Goal: Find specific page/section: Find specific page/section

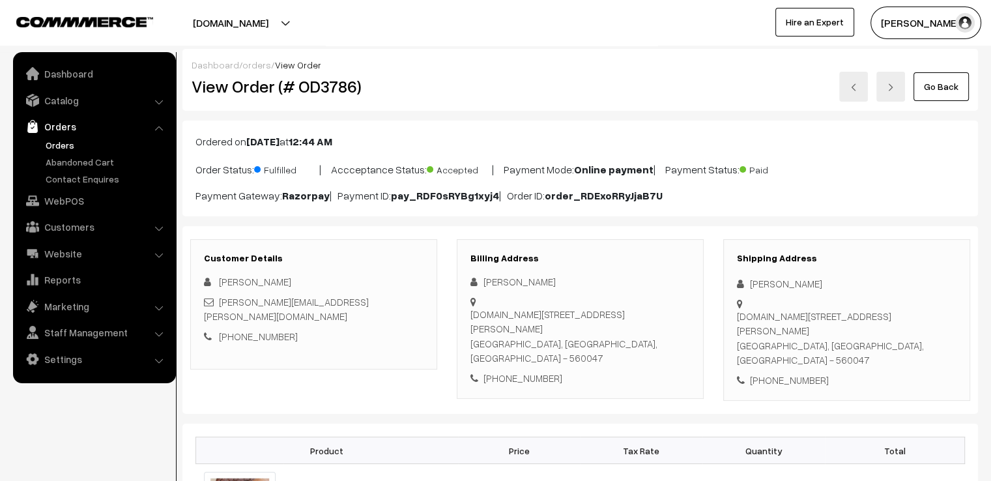
click at [159, 100] on li "Catalog Categories" at bounding box center [94, 100] width 156 height 23
click at [59, 100] on link "Catalog" at bounding box center [93, 100] width 155 height 23
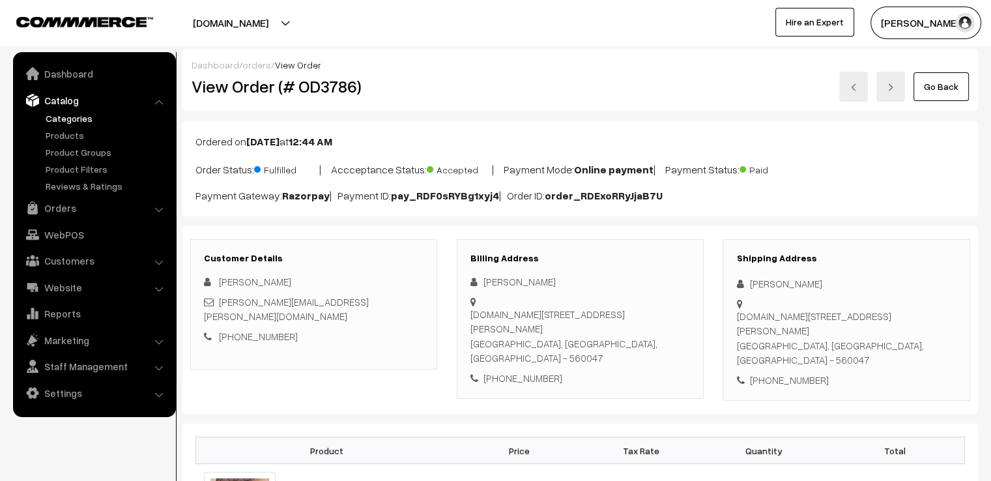
click at [69, 119] on link "Categories" at bounding box center [106, 118] width 129 height 14
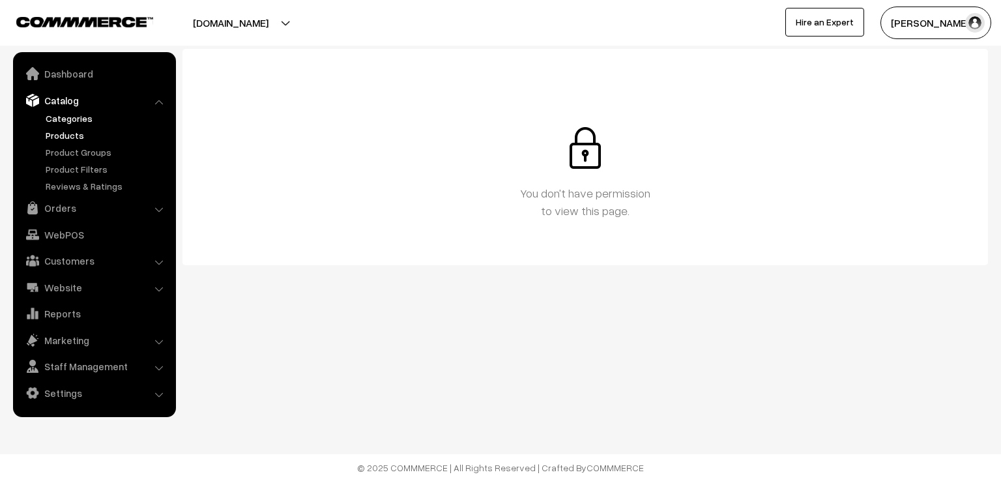
click at [65, 135] on link "Products" at bounding box center [106, 135] width 129 height 14
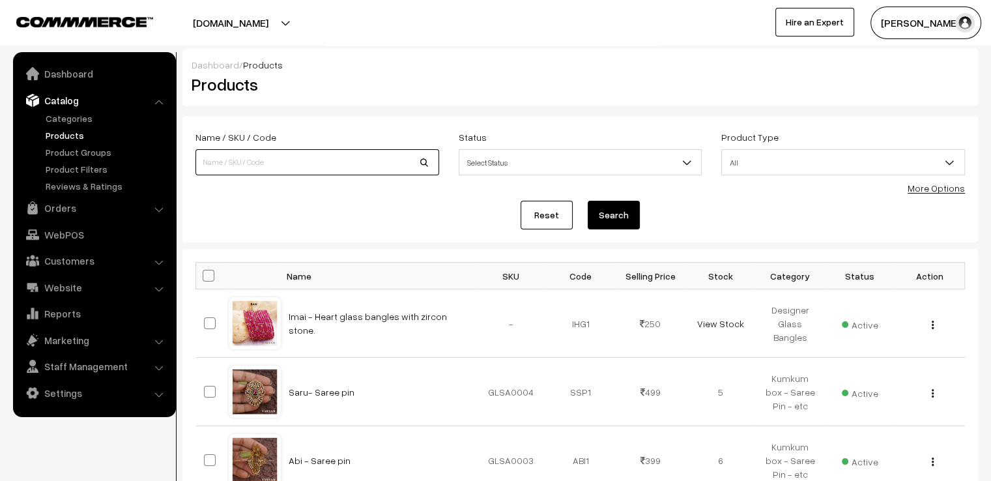
click at [302, 164] on input at bounding box center [317, 162] width 244 height 26
type input "ami"
click at [588, 201] on button "Search" at bounding box center [614, 215] width 52 height 29
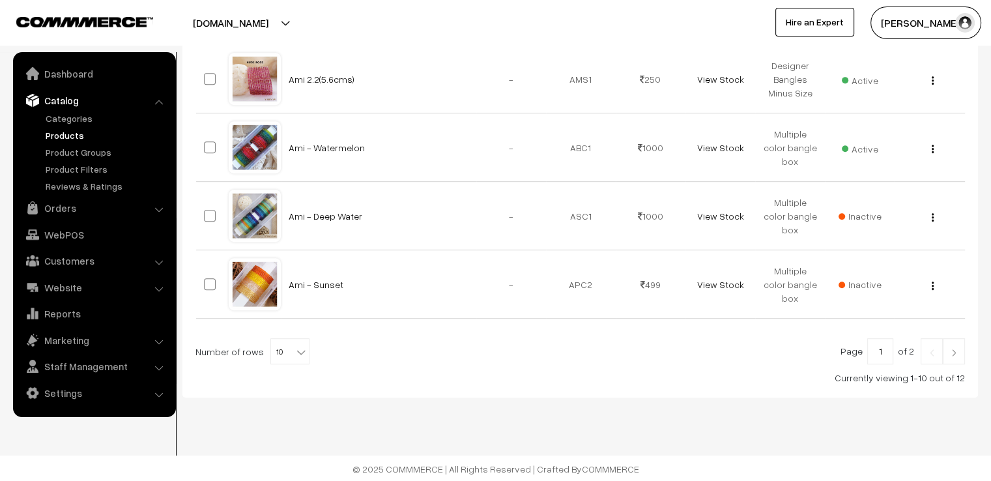
scroll to position [6, 0]
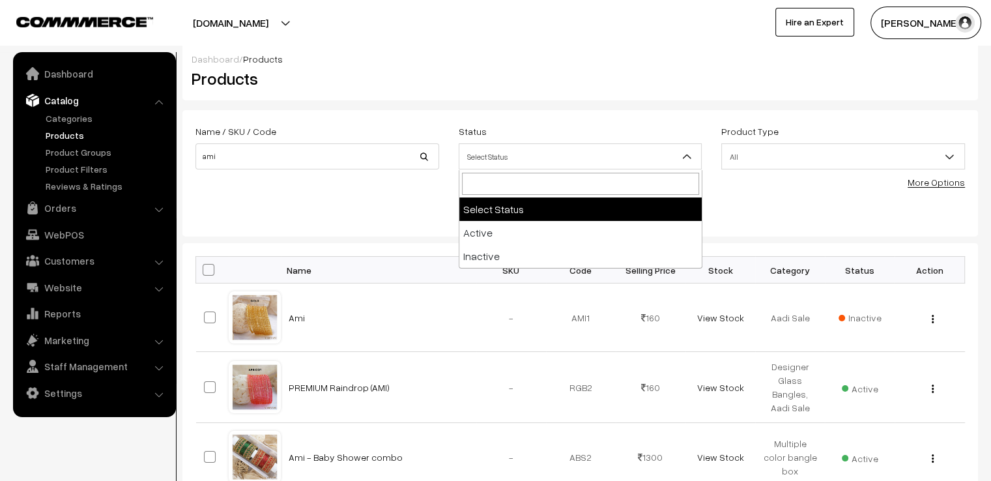
click at [688, 157] on b at bounding box center [686, 156] width 13 height 13
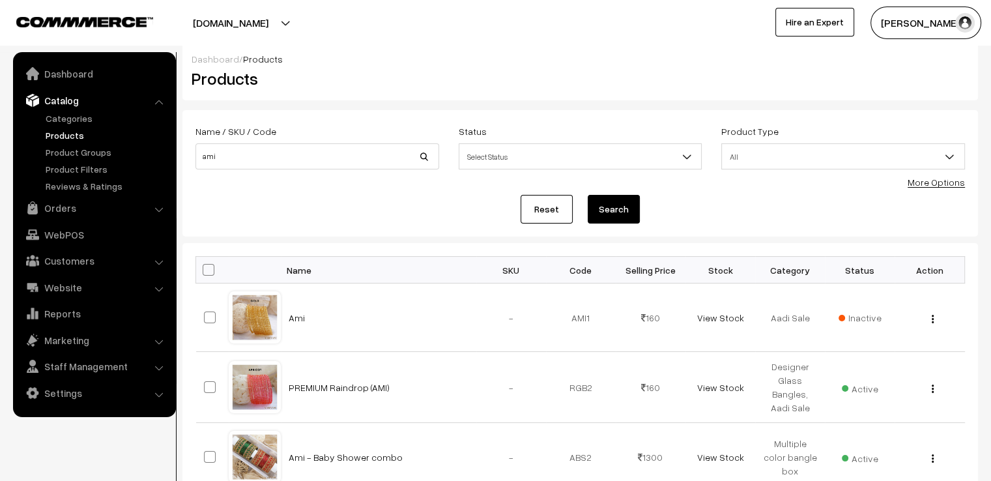
click at [688, 157] on b at bounding box center [686, 156] width 13 height 13
click at [948, 156] on b at bounding box center [950, 156] width 13 height 13
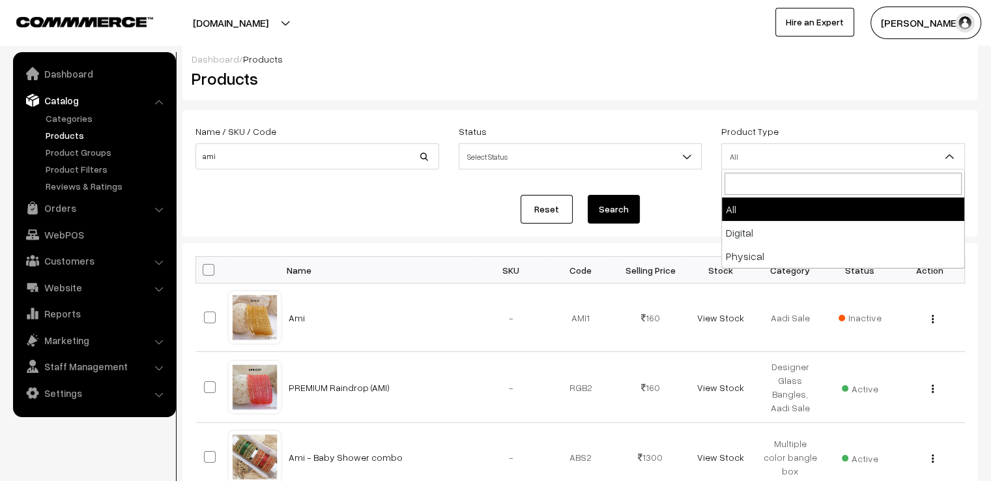
click at [948, 156] on b at bounding box center [950, 156] width 13 height 13
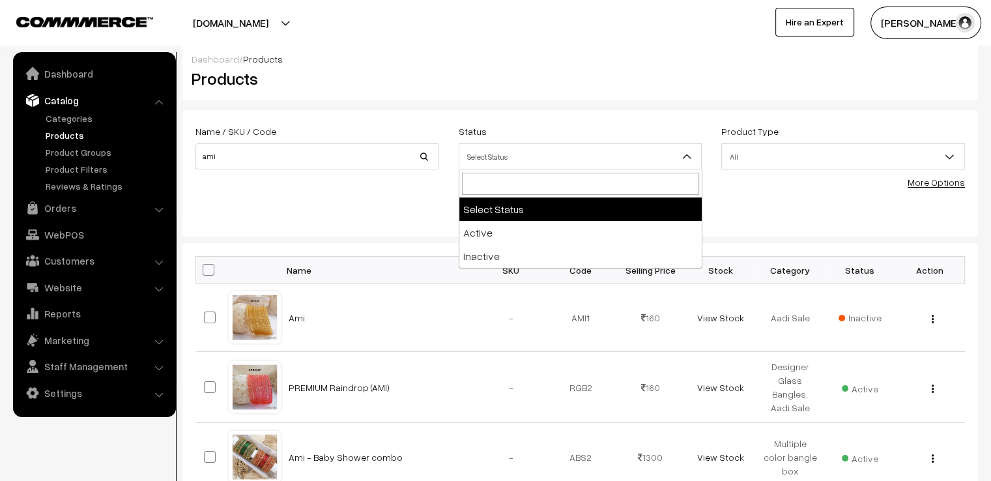
click at [689, 155] on b at bounding box center [686, 156] width 13 height 13
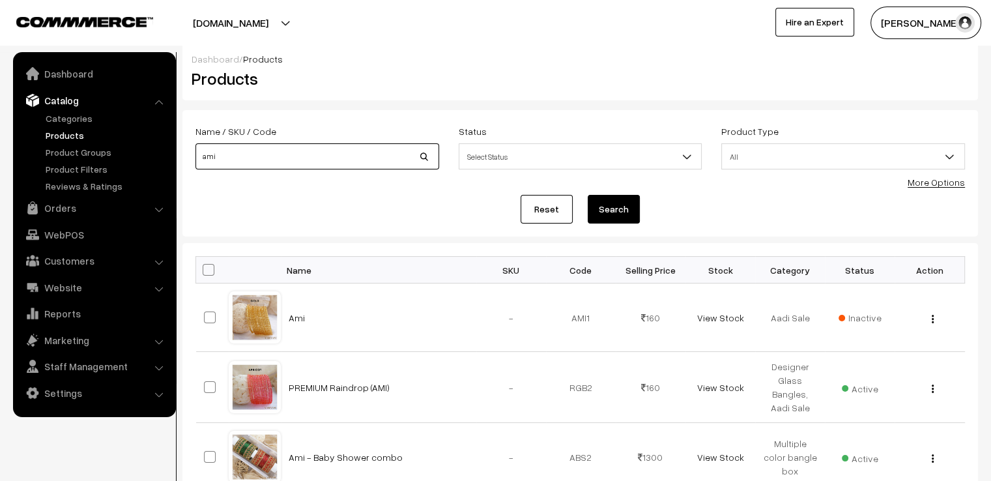
click at [271, 156] on input "ami" at bounding box center [317, 156] width 244 height 26
